Goal: Information Seeking & Learning: Find specific fact

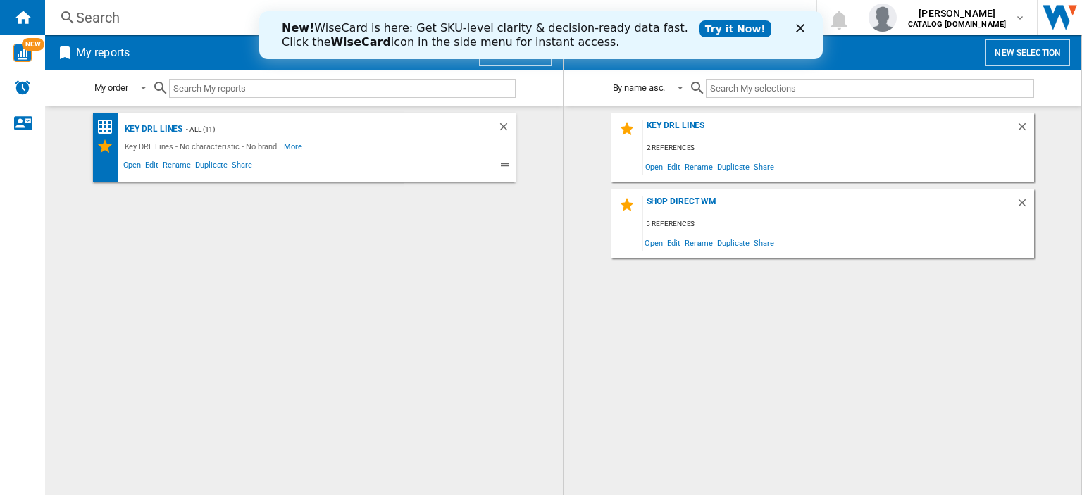
click at [99, 18] on div "Search" at bounding box center [427, 18] width 703 height 20
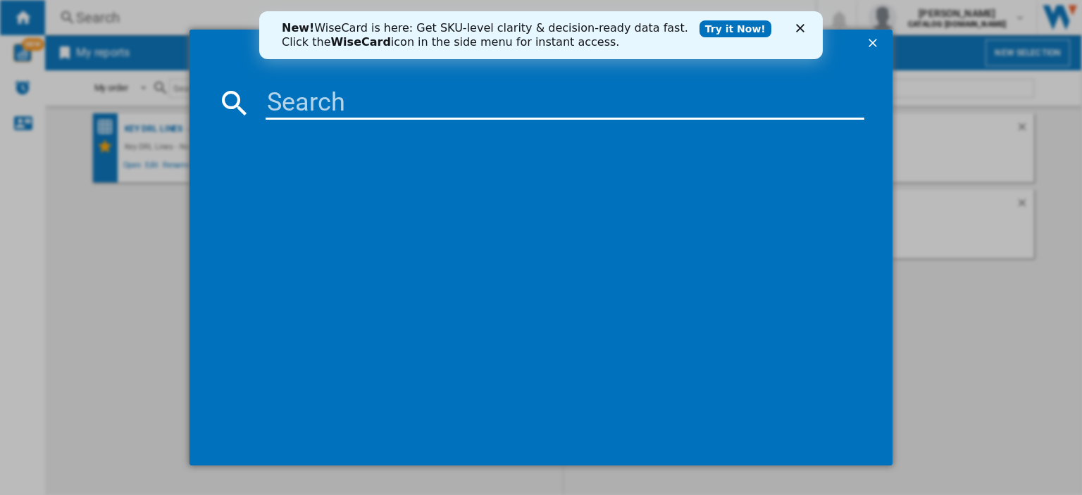
paste input "BIWDHG961485UK"
type input "BIWDHG961485UK"
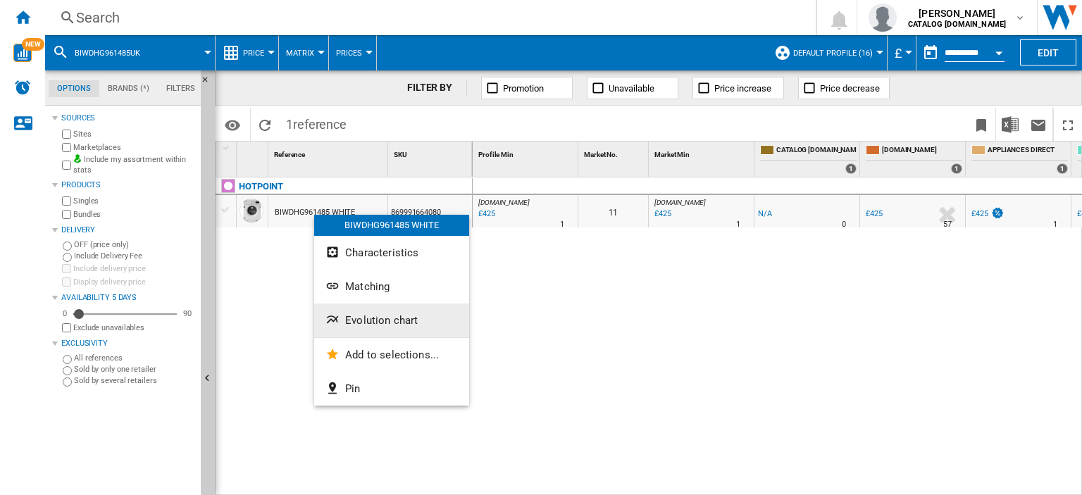
click at [370, 318] on span "Evolution chart" at bounding box center [381, 320] width 73 height 13
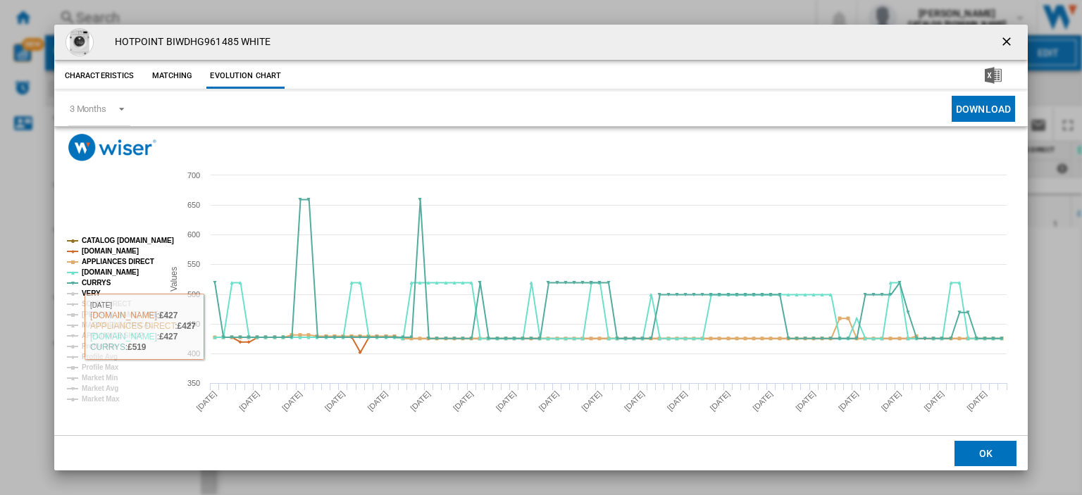
click at [96, 291] on tspan "VERY" at bounding box center [91, 293] width 19 height 8
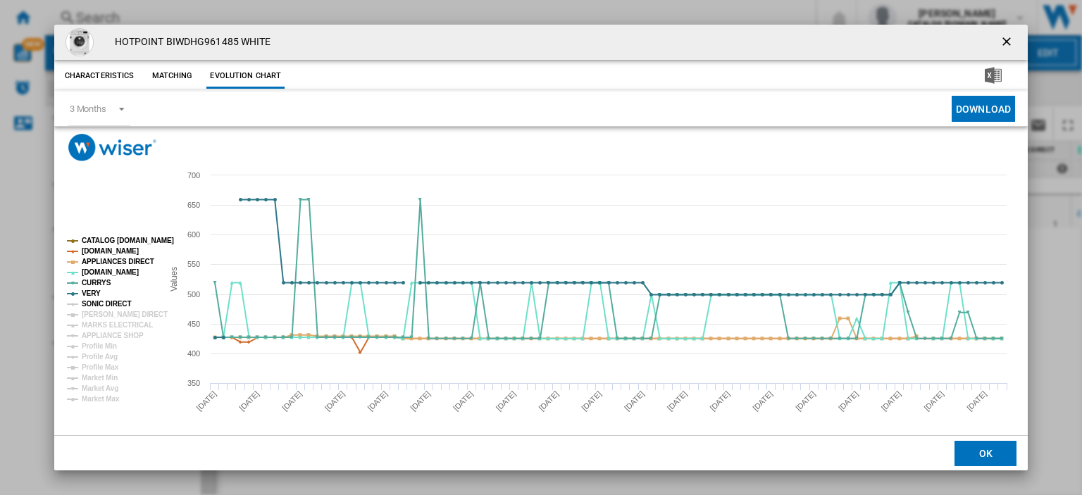
click at [96, 301] on tspan "SONIC DIRECT" at bounding box center [106, 304] width 49 height 8
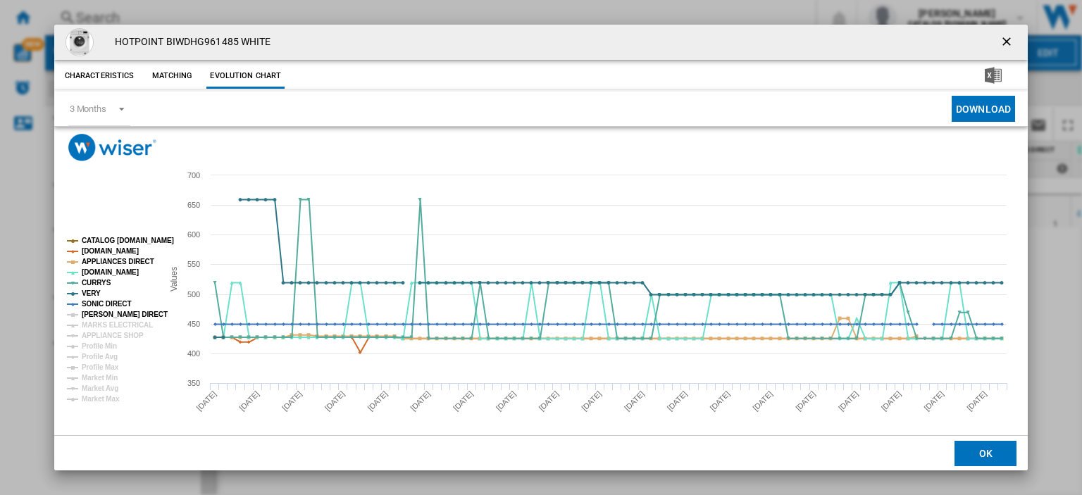
click at [96, 313] on tspan "[PERSON_NAME] DIRECT" at bounding box center [125, 315] width 86 height 8
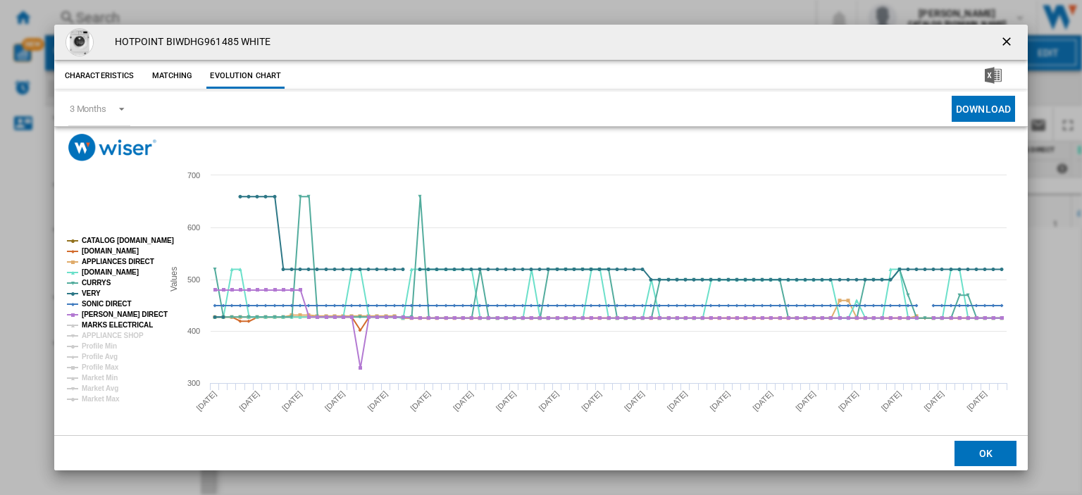
click at [101, 325] on tspan "MARKS ELECTRICAL" at bounding box center [117, 325] width 71 height 8
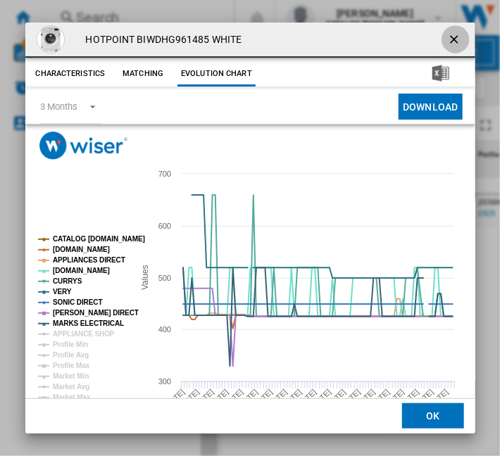
click at [447, 32] on ng-md-icon "getI18NText('BUTTONS.CLOSE_DIALOG')" at bounding box center [455, 40] width 17 height 17
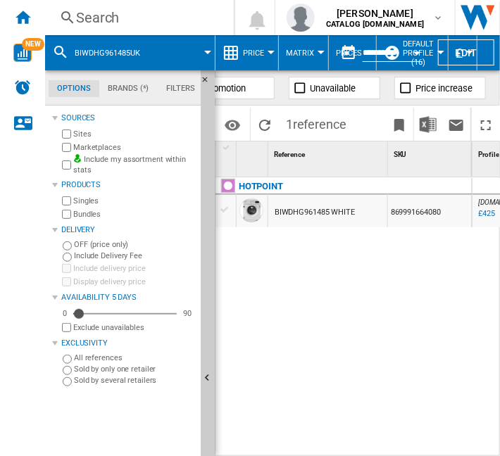
click at [92, 16] on div "Search" at bounding box center [136, 18] width 121 height 20
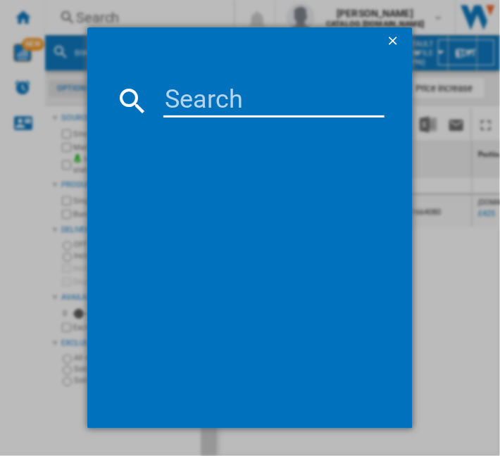
type input "h21hd526"
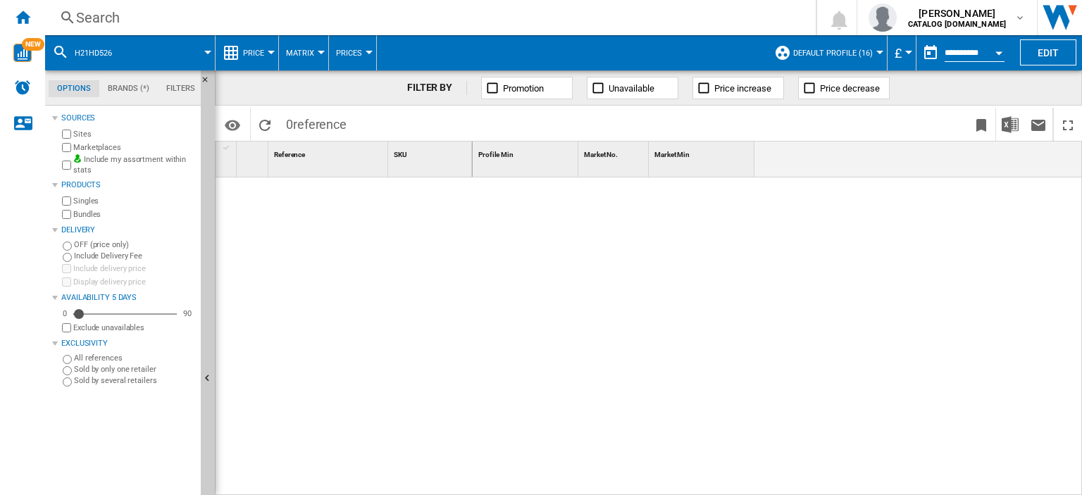
click at [94, 15] on div "Search" at bounding box center [427, 18] width 703 height 20
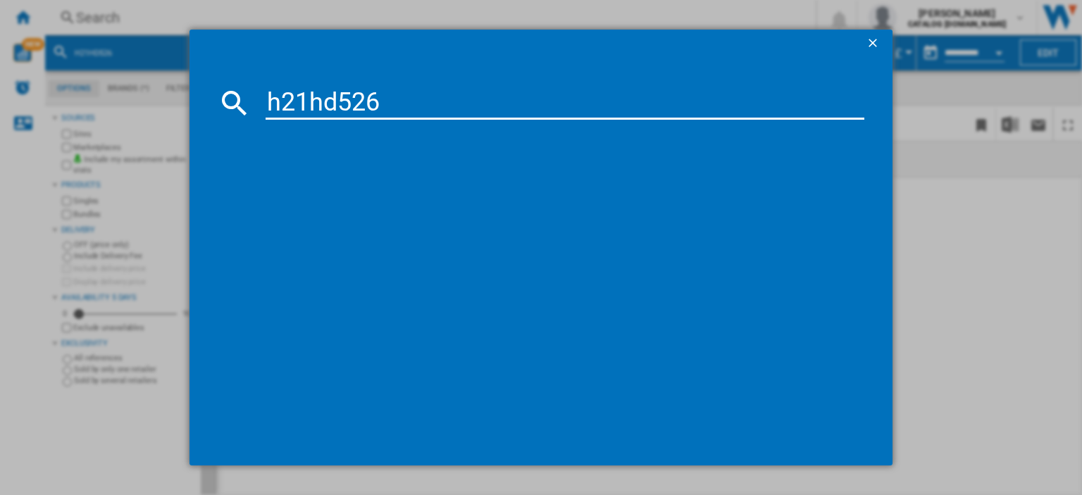
type input "h21hd526"
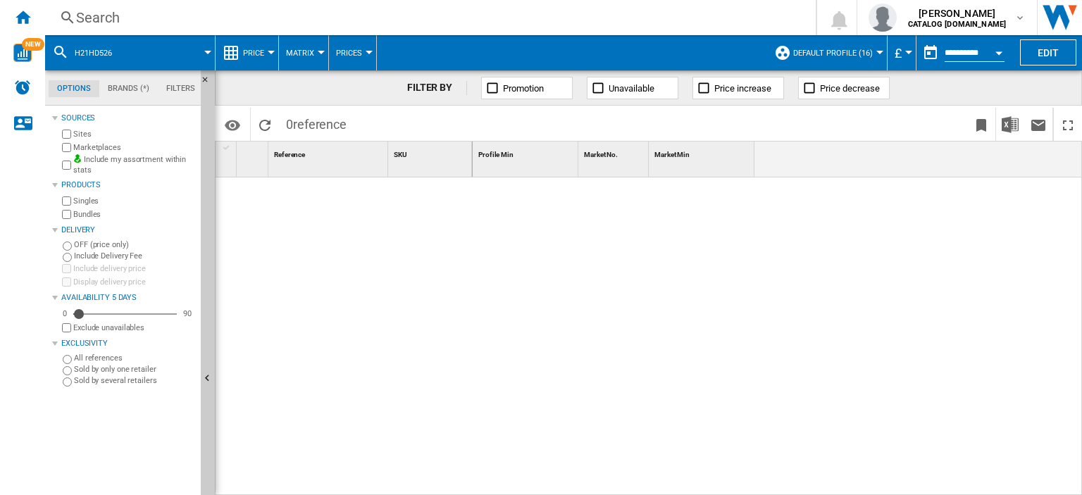
click at [108, 20] on div "Search" at bounding box center [427, 18] width 703 height 20
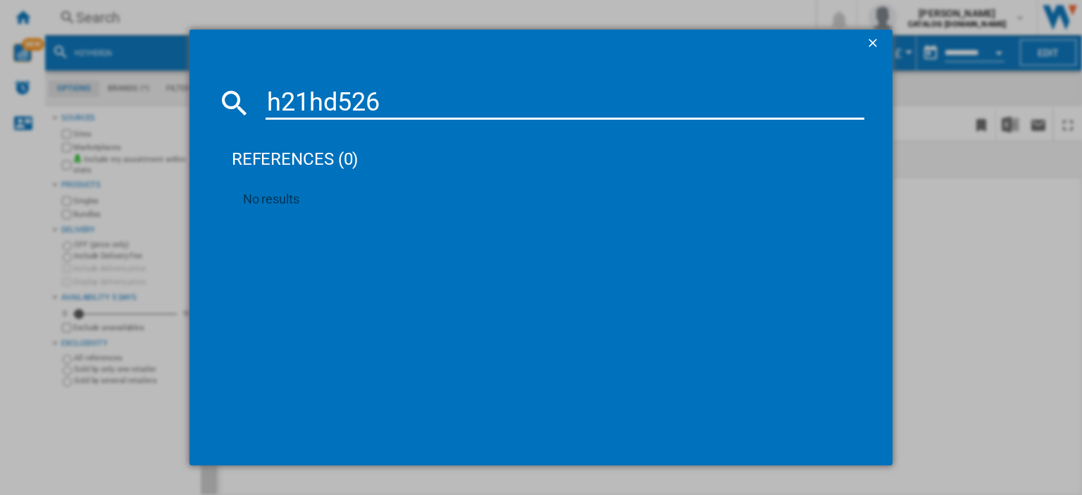
drag, startPoint x: 406, startPoint y: 107, endPoint x: 259, endPoint y: 104, distance: 146.5
click at [259, 104] on div "h21hd526" at bounding box center [541, 103] width 646 height 34
paste input "H2IHD526UK"
type input "H2IHD526UK"
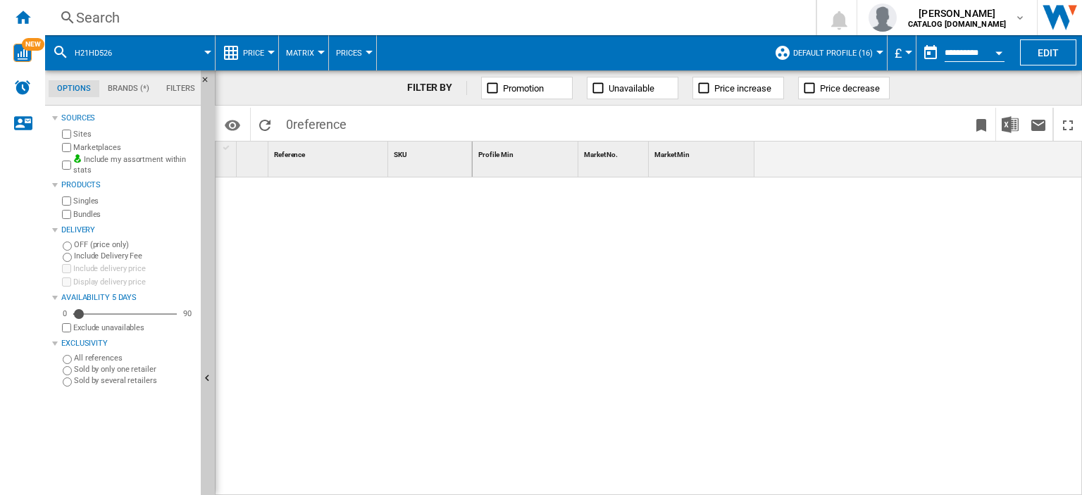
click at [96, 18] on div "Search" at bounding box center [427, 18] width 703 height 20
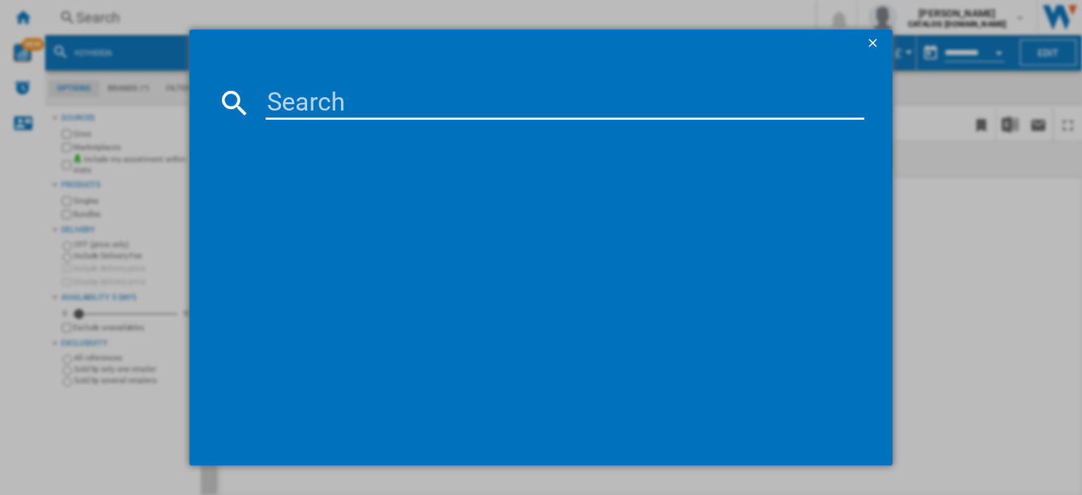
drag, startPoint x: 265, startPoint y: 100, endPoint x: 287, endPoint y: 87, distance: 26.2
paste input "H2IHD526UK"
type input "H2IHD526UK"
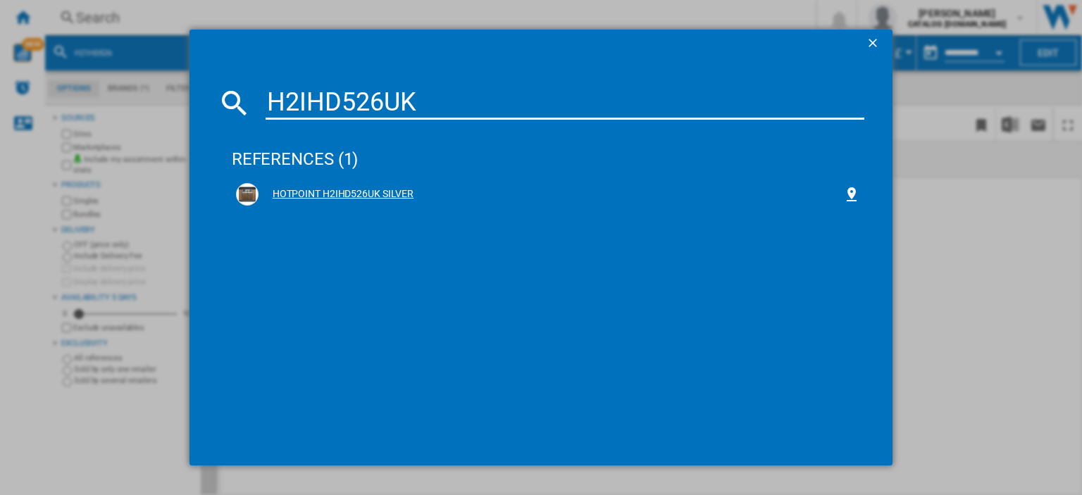
click at [349, 188] on div "HOTPOINT H2IHD526UK SILVER" at bounding box center [550, 194] width 584 height 14
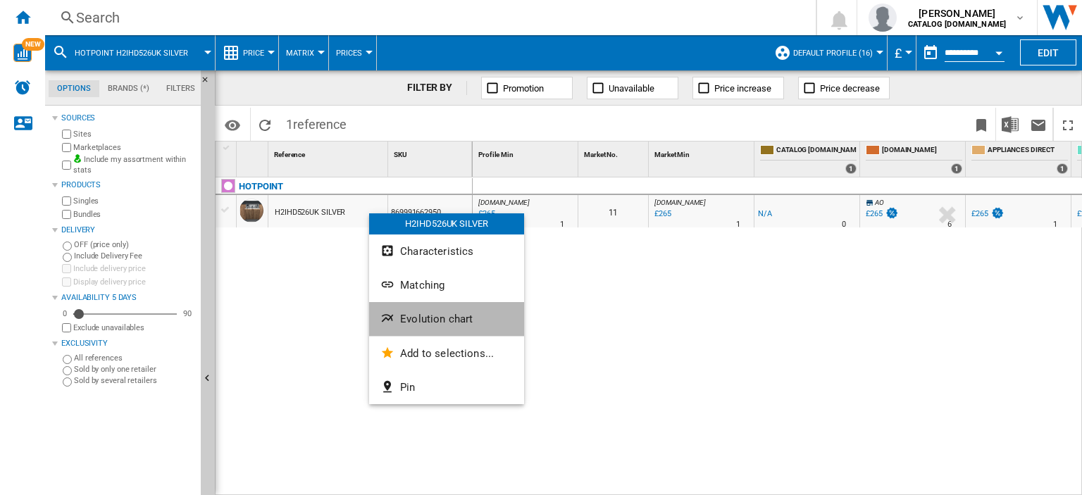
click at [420, 318] on span "Evolution chart" at bounding box center [436, 319] width 73 height 13
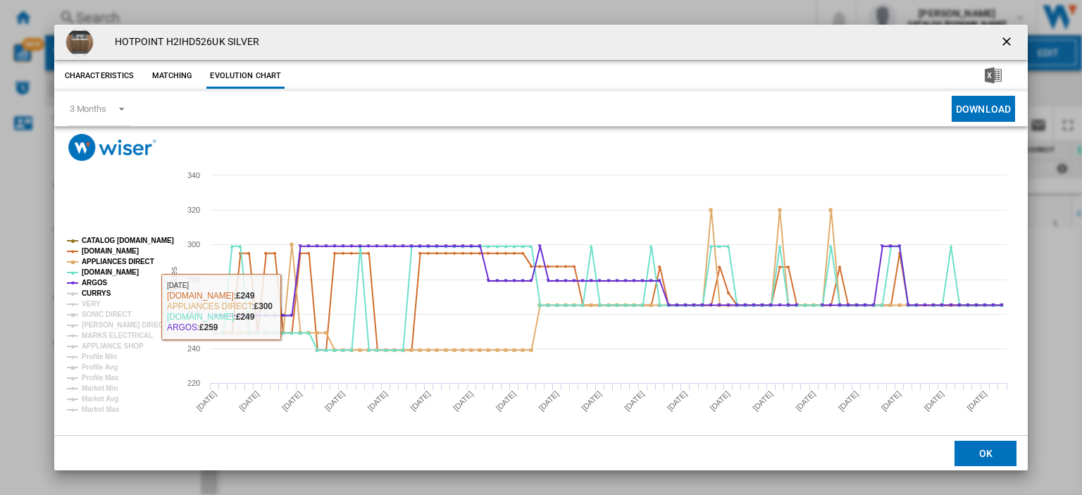
click at [99, 294] on tspan "CURRYS" at bounding box center [97, 293] width 30 height 8
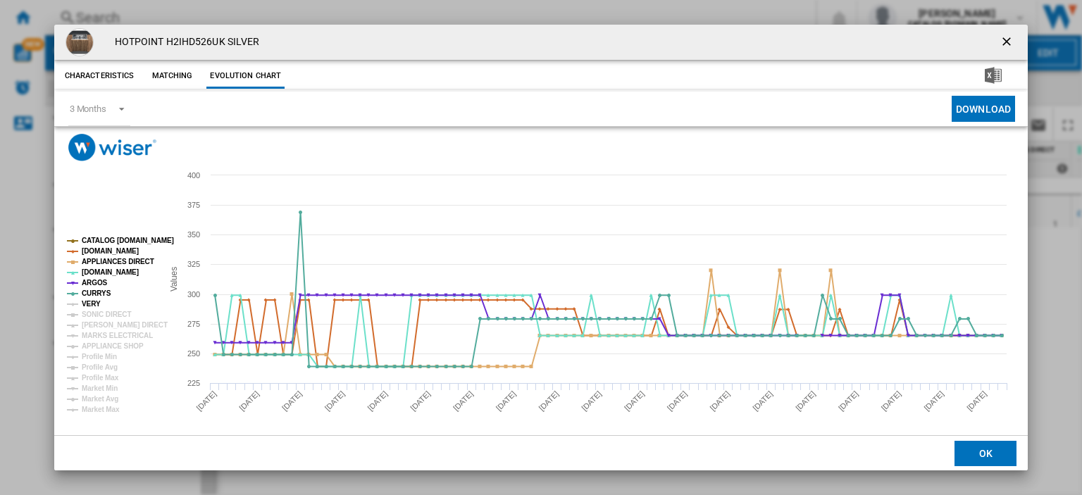
click at [89, 306] on tspan "VERY" at bounding box center [91, 304] width 19 height 8
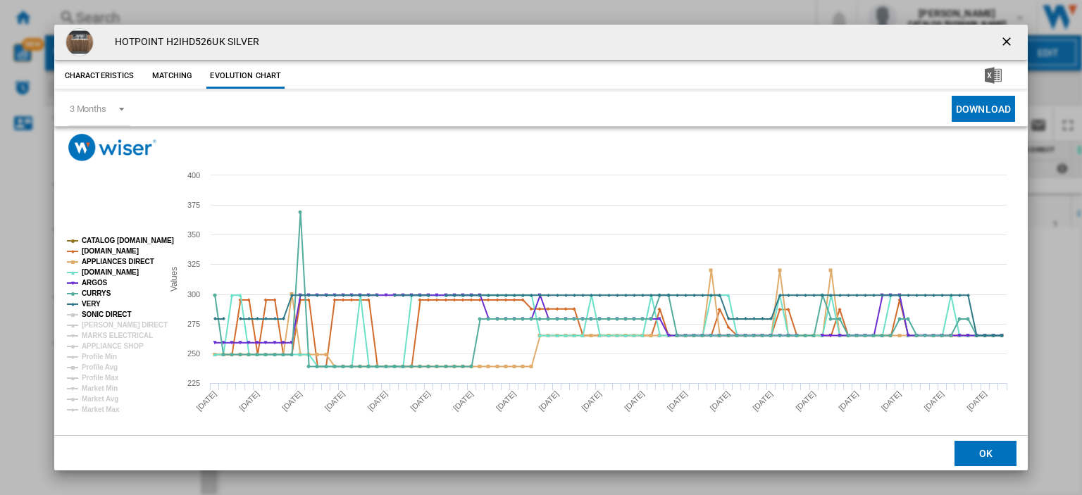
click at [89, 317] on tspan "SONIC DIRECT" at bounding box center [106, 315] width 49 height 8
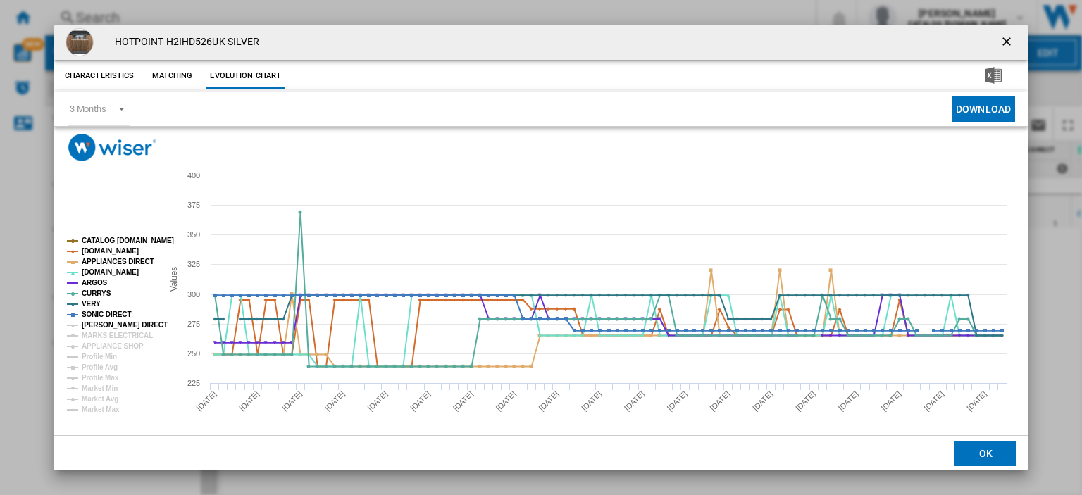
click at [91, 325] on tspan "[PERSON_NAME] DIRECT" at bounding box center [125, 325] width 86 height 8
click at [93, 334] on tspan "MARKS ELECTRICAL" at bounding box center [117, 336] width 71 height 8
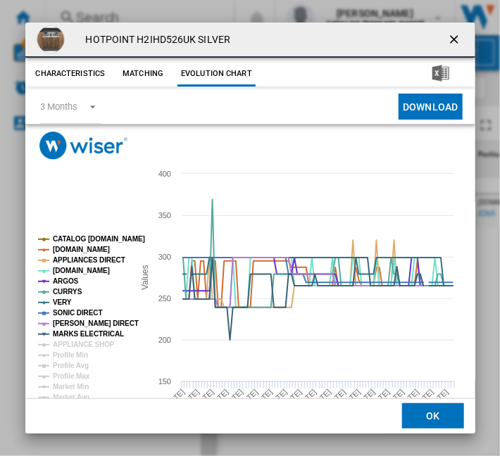
click at [448, 39] on ng-md-icon "getI18NText('BUTTONS.CLOSE_DIALOG')" at bounding box center [455, 40] width 17 height 17
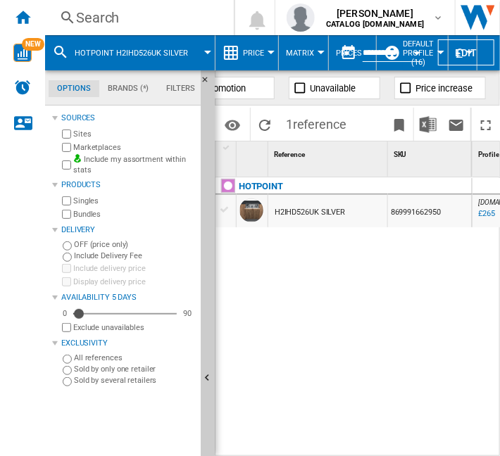
click at [81, 13] on div "Search" at bounding box center [136, 18] width 121 height 20
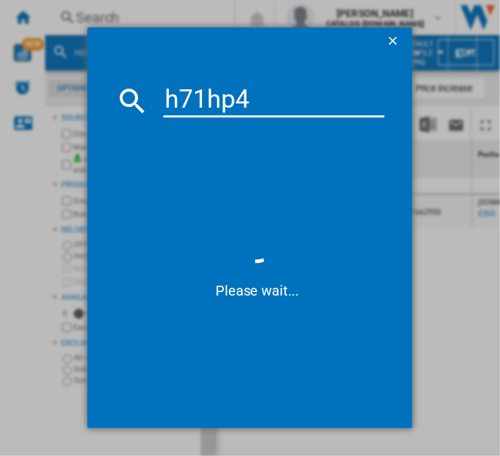
type input "h71hp42"
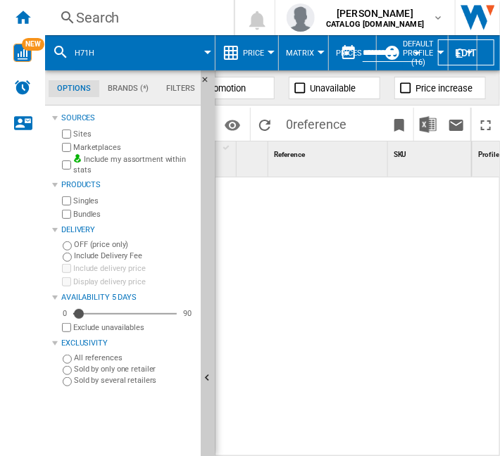
click at [97, 50] on button "h71h" at bounding box center [92, 52] width 34 height 35
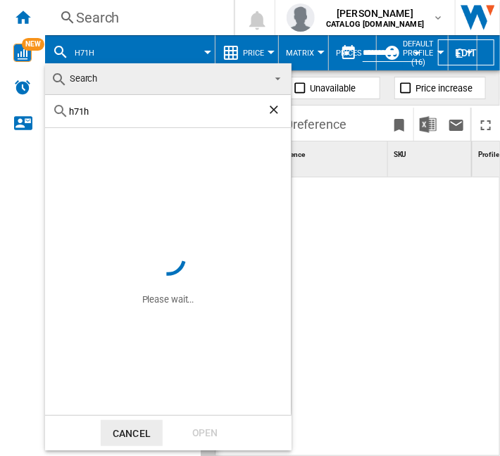
click at [104, 110] on input "h71h" at bounding box center [168, 111] width 198 height 11
type input "h71hp42"
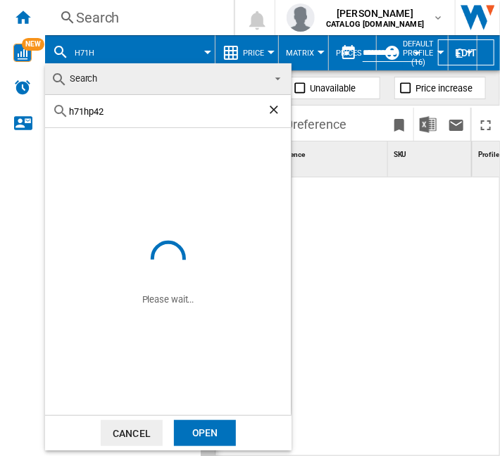
click at [87, 74] on span "Search" at bounding box center [83, 78] width 27 height 11
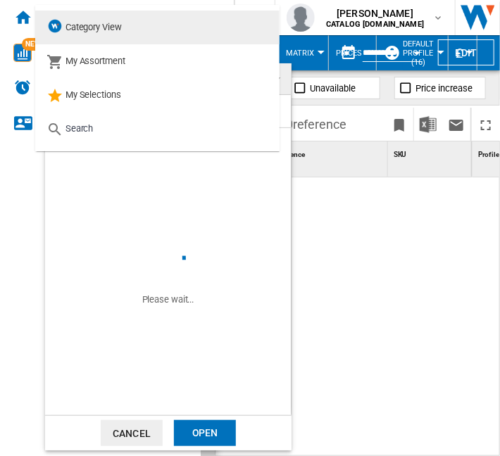
click at [87, 13] on md-option "Category View" at bounding box center [157, 28] width 244 height 34
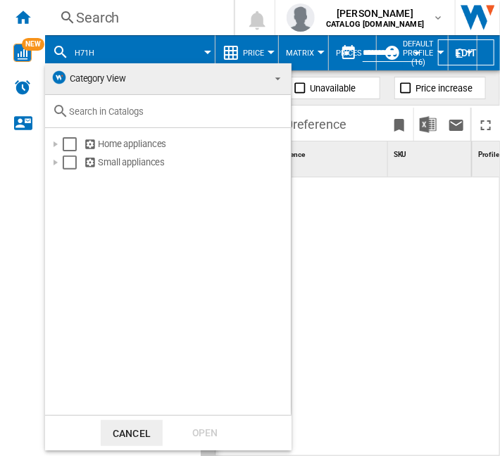
click at [374, 239] on md-backdrop at bounding box center [250, 228] width 500 height 456
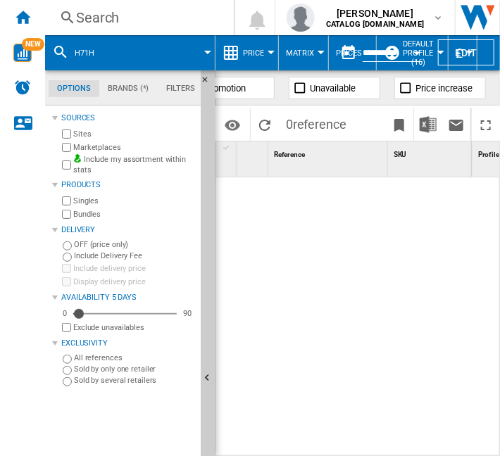
click at [89, 20] on div "Search" at bounding box center [136, 18] width 121 height 20
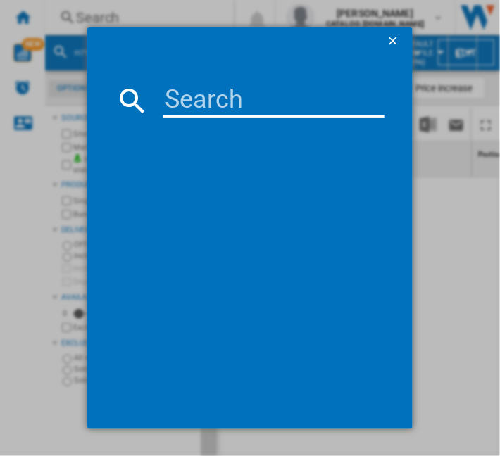
click at [177, 101] on input at bounding box center [273, 101] width 221 height 34
type input "h71hp42"
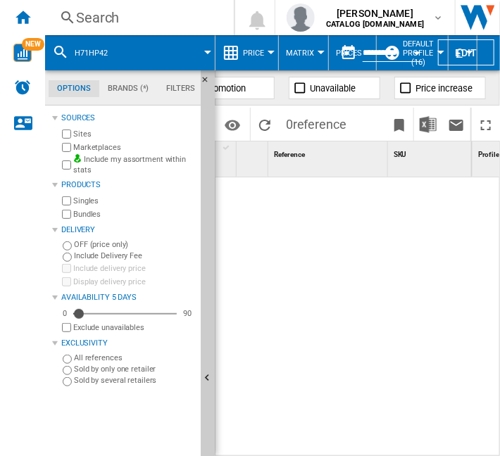
click at [94, 14] on div "Search" at bounding box center [136, 18] width 121 height 20
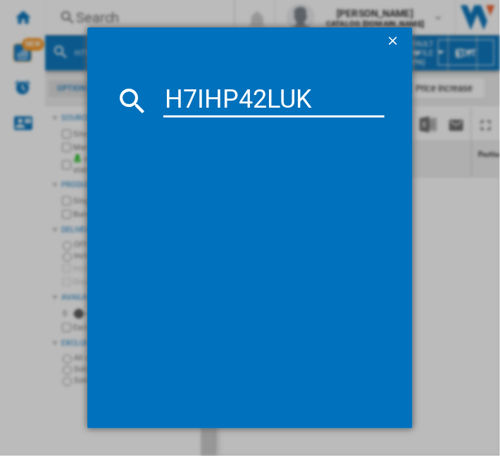
type input "H7IHP42LUK"
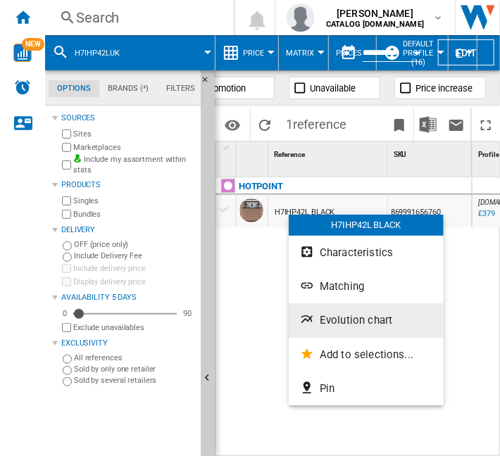
click at [328, 317] on span "Evolution chart" at bounding box center [356, 320] width 73 height 13
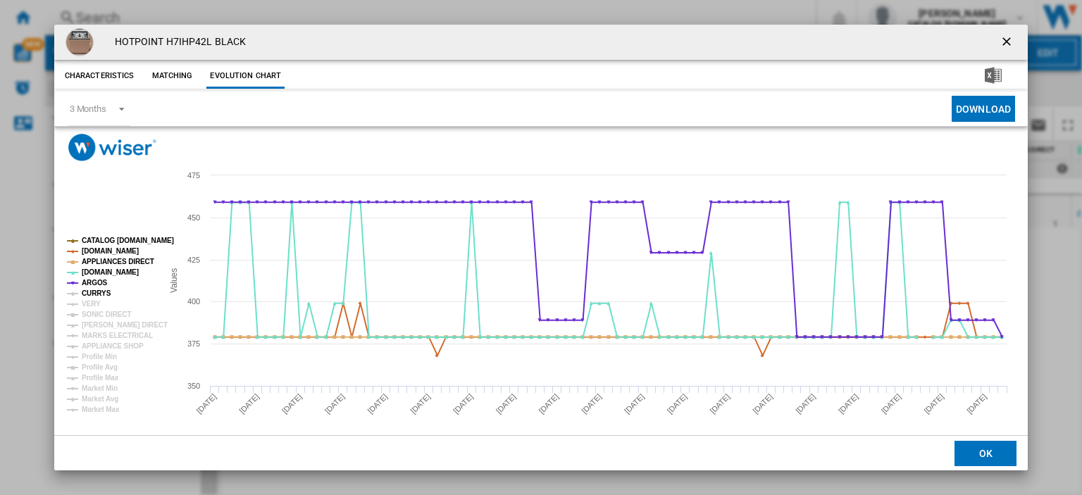
click at [93, 293] on tspan "CURRYS" at bounding box center [97, 293] width 30 height 8
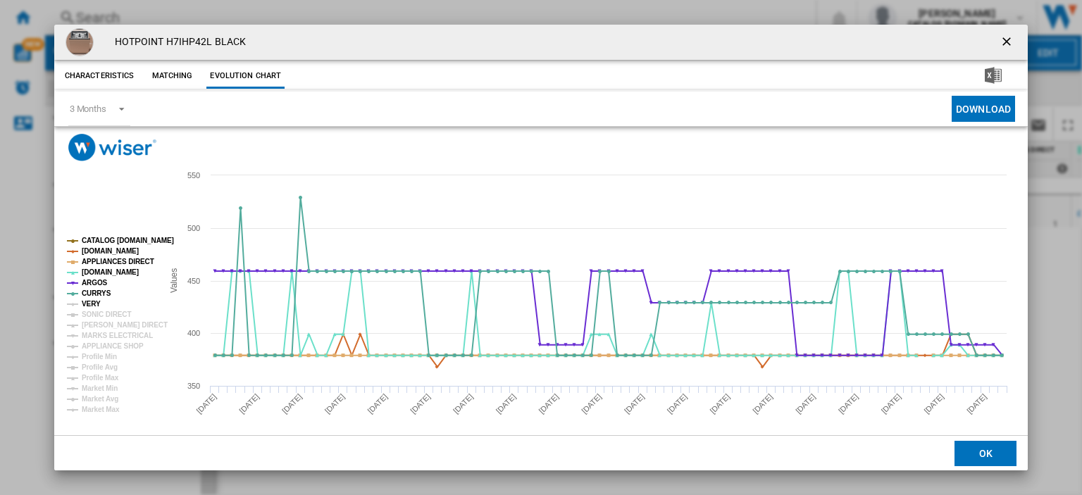
click at [90, 306] on tspan "VERY" at bounding box center [91, 304] width 19 height 8
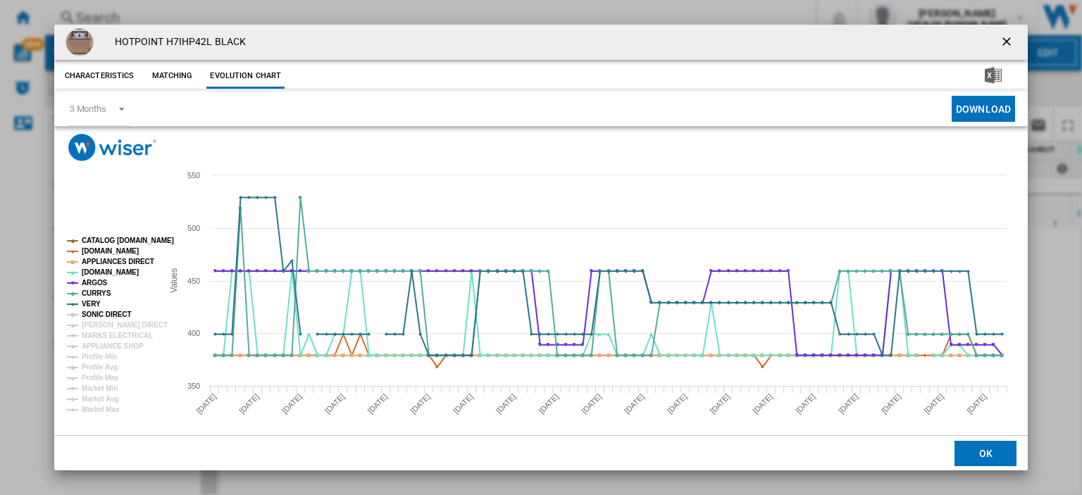
click at [92, 313] on tspan "SONIC DIRECT" at bounding box center [106, 315] width 49 height 8
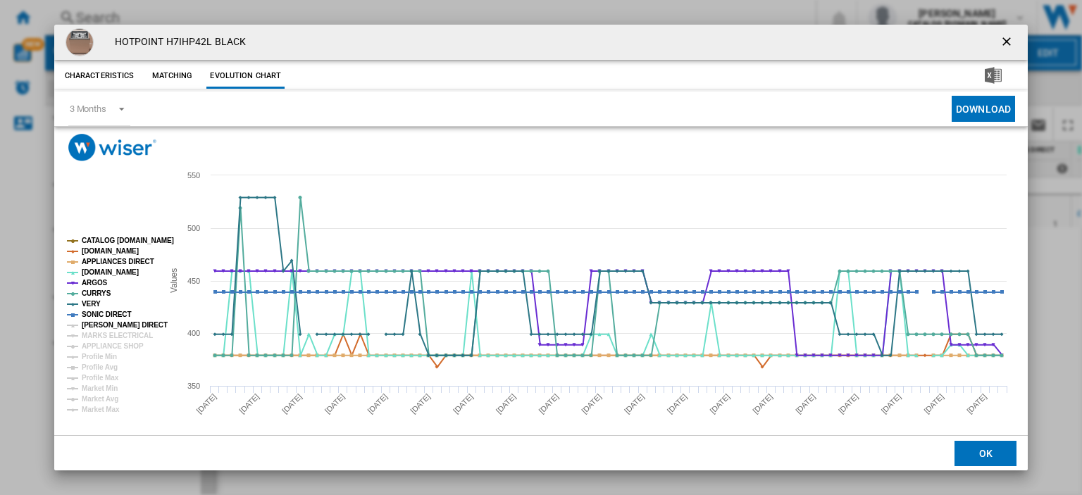
drag, startPoint x: 92, startPoint y: 324, endPoint x: 91, endPoint y: 332, distance: 7.8
click at [92, 325] on tspan "[PERSON_NAME] DIRECT" at bounding box center [125, 325] width 86 height 8
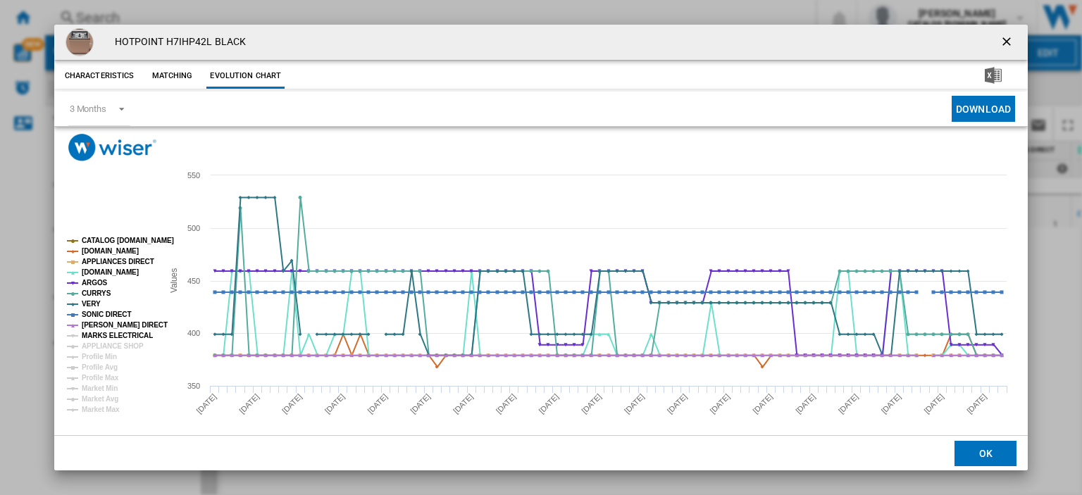
click at [92, 337] on tspan "MARKS ELECTRICAL" at bounding box center [117, 336] width 71 height 8
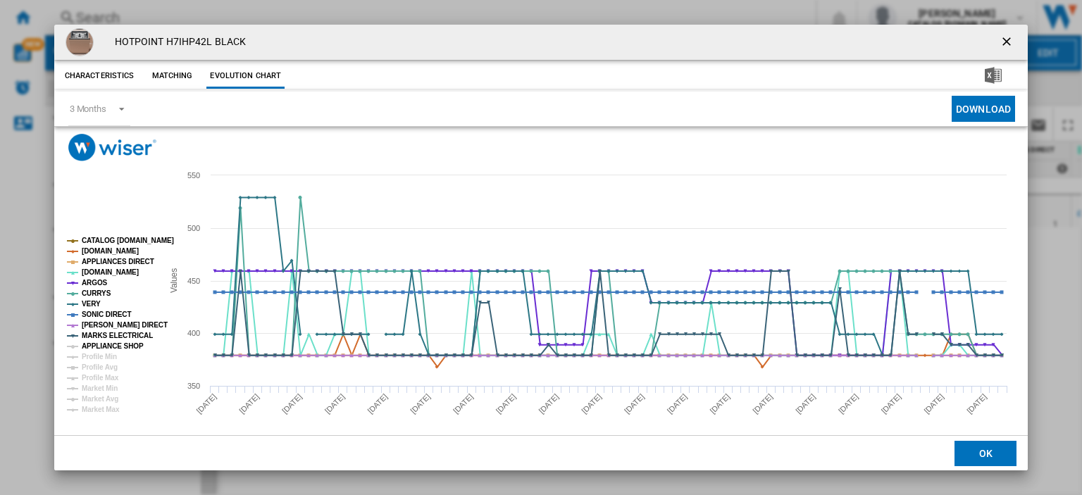
click at [89, 345] on tspan "APPLIANCE SHOP" at bounding box center [113, 346] width 62 height 8
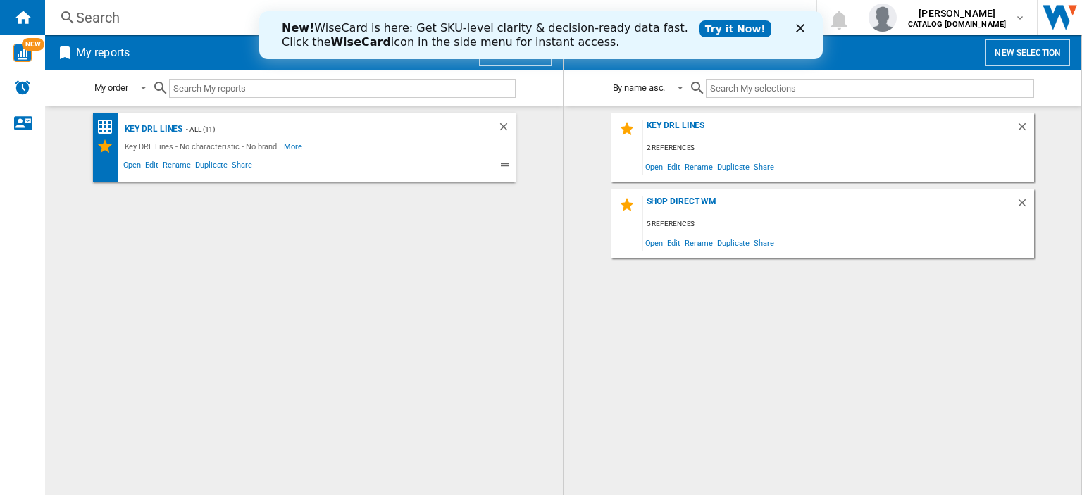
click at [113, 19] on div "Search" at bounding box center [427, 18] width 703 height 20
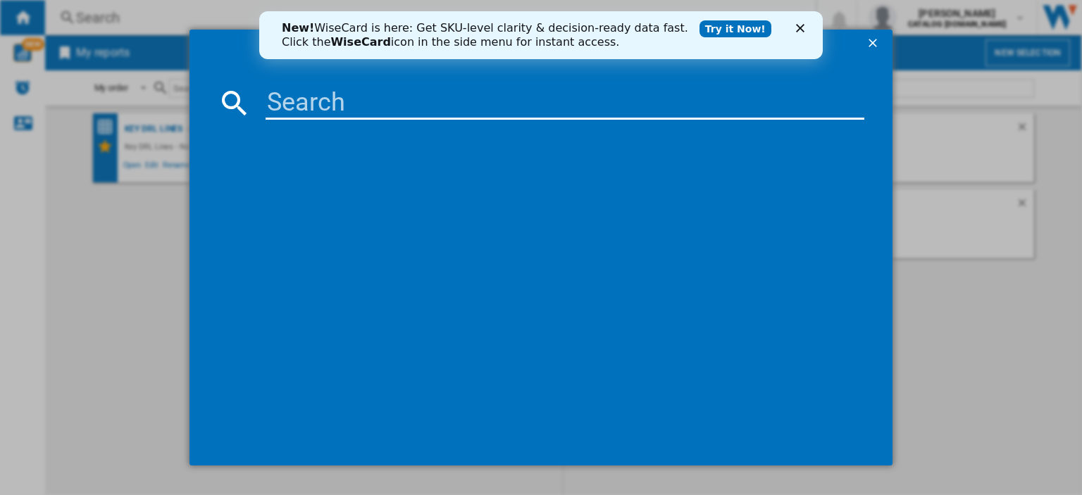
paste input "HP4ID11CS80UK"
type input "HP4ID11CS80UK"
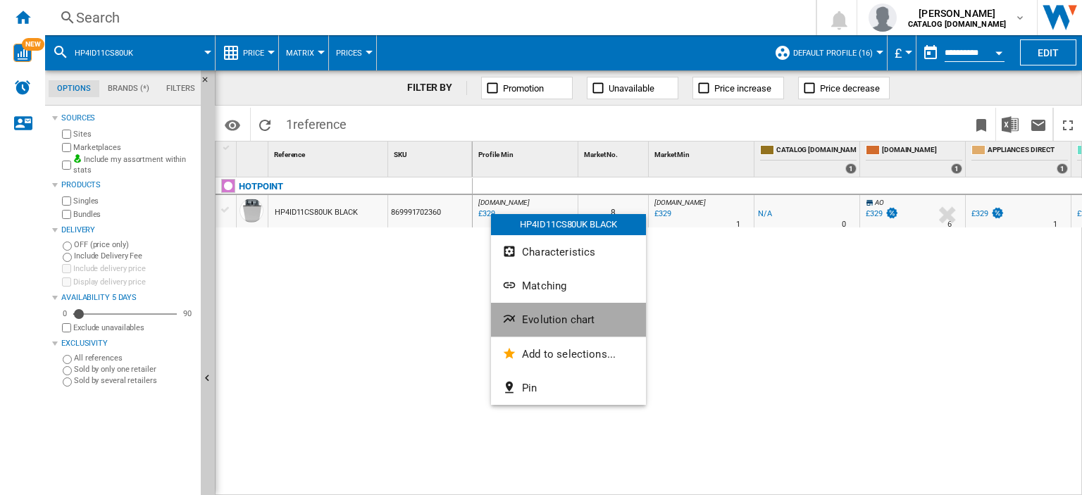
click at [541, 324] on span "Evolution chart" at bounding box center [558, 319] width 73 height 13
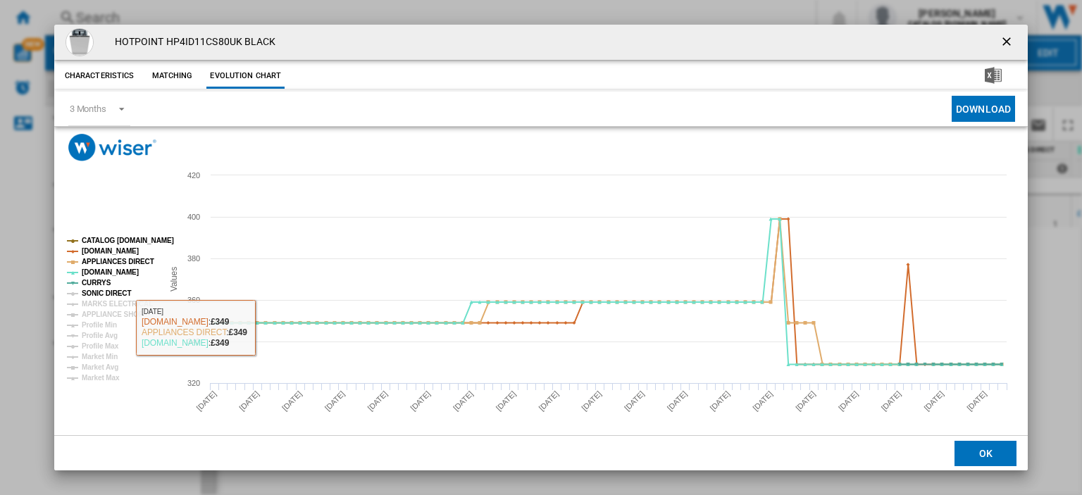
click at [105, 296] on tspan "SONIC DIRECT" at bounding box center [106, 293] width 49 height 8
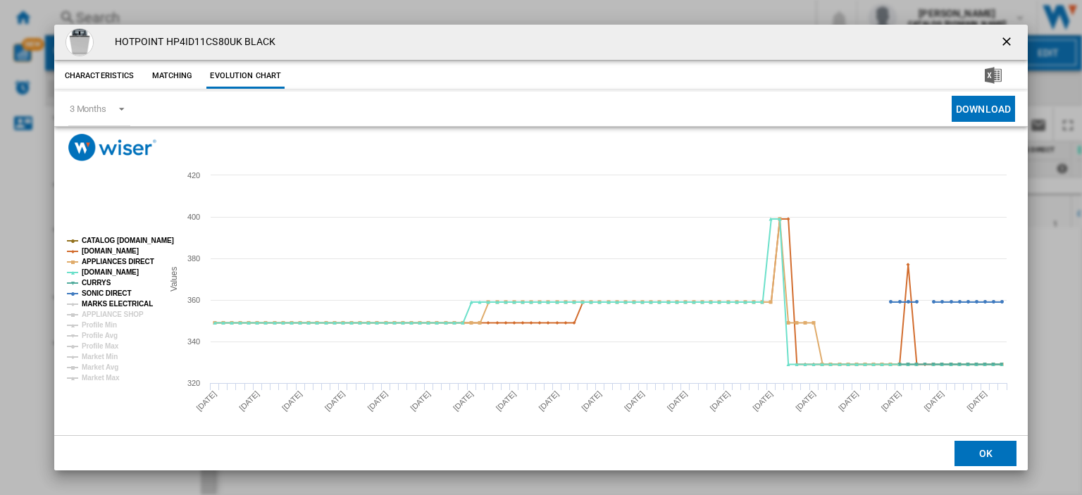
click at [104, 303] on tspan "MARKS ELECTRICAL" at bounding box center [117, 304] width 71 height 8
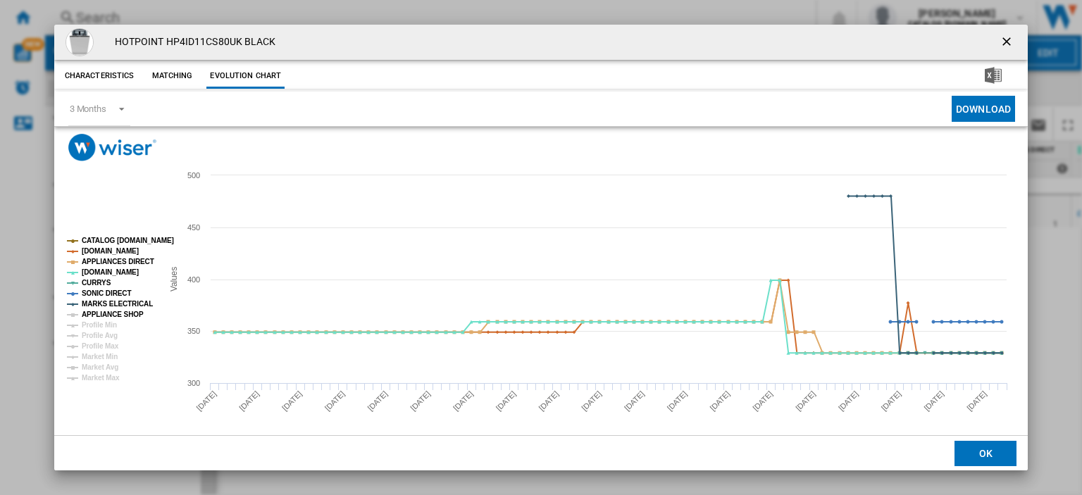
click at [104, 311] on tspan "APPLIANCE SHOP" at bounding box center [113, 315] width 62 height 8
